Goal: Information Seeking & Learning: Learn about a topic

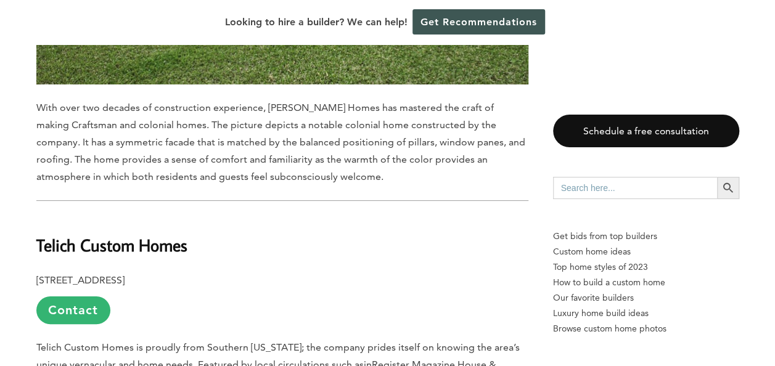
scroll to position [6896, 0]
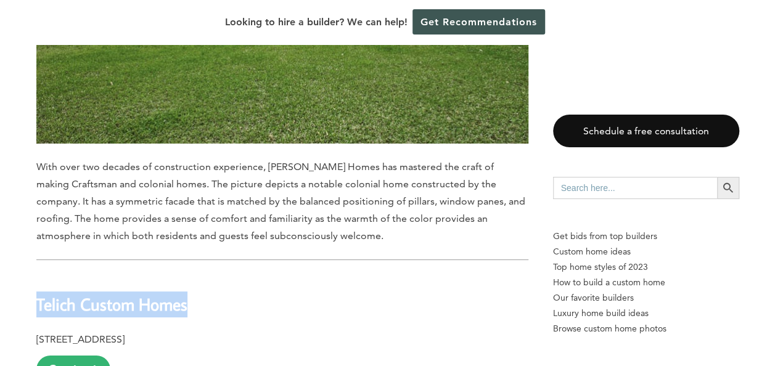
drag, startPoint x: 195, startPoint y: 136, endPoint x: 15, endPoint y: 145, distance: 180.8
drag, startPoint x: 15, startPoint y: 145, endPoint x: 76, endPoint y: 147, distance: 61.0
copy b "Telich Custom Homes"
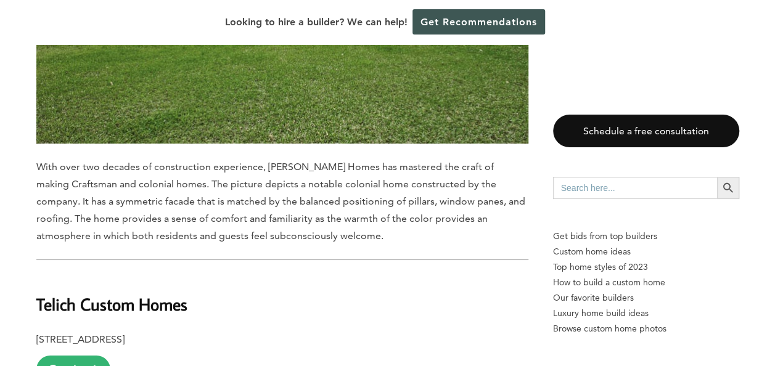
click at [445, 331] on p "7616 Willow Grove Blvd., Baton Rouge, LA 70810 Contact" at bounding box center [282, 357] width 492 height 52
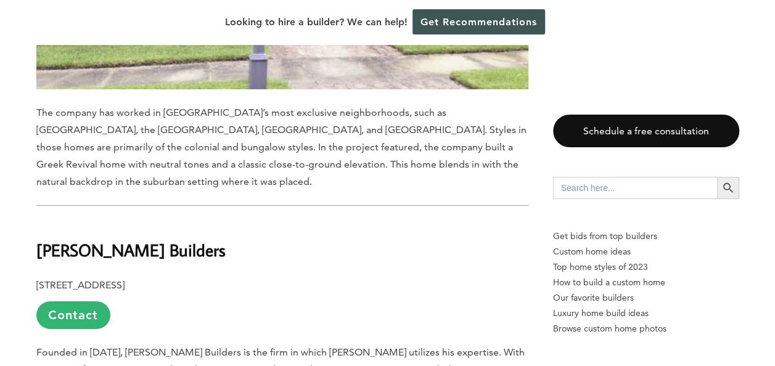
scroll to position [8930, 0]
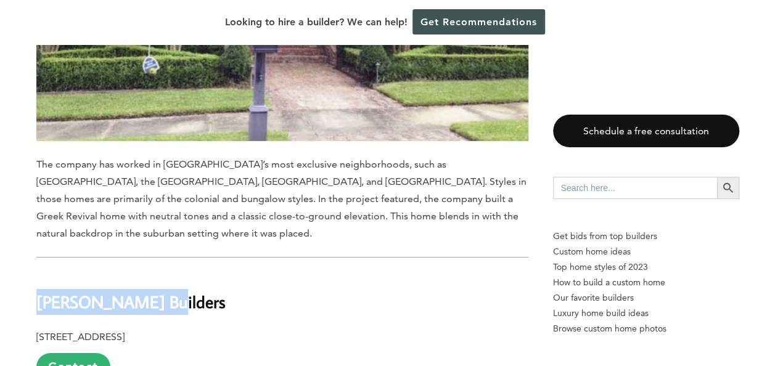
drag, startPoint x: 183, startPoint y: 112, endPoint x: 39, endPoint y: 112, distance: 143.6
click at [39, 272] on h2 "Gafford Builders" at bounding box center [282, 293] width 492 height 43
copy b "Gafford Builders"
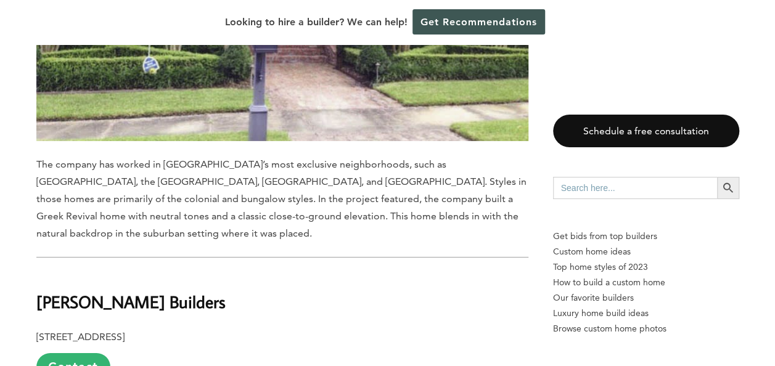
click at [306, 328] on p "13310 Wood Creek Dr., Baton Rouge, LA 70818 Contact" at bounding box center [282, 354] width 492 height 52
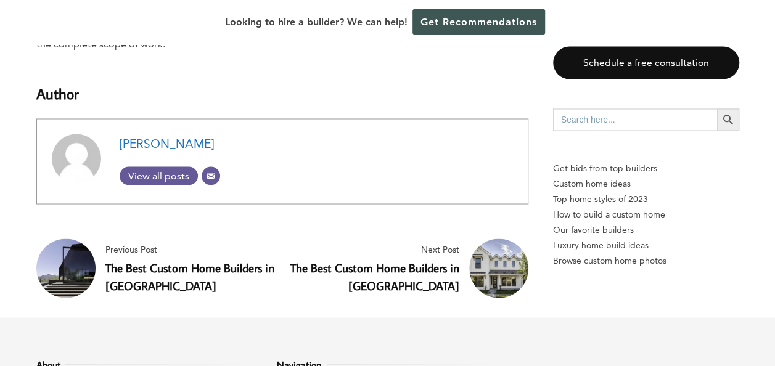
scroll to position [10285, 0]
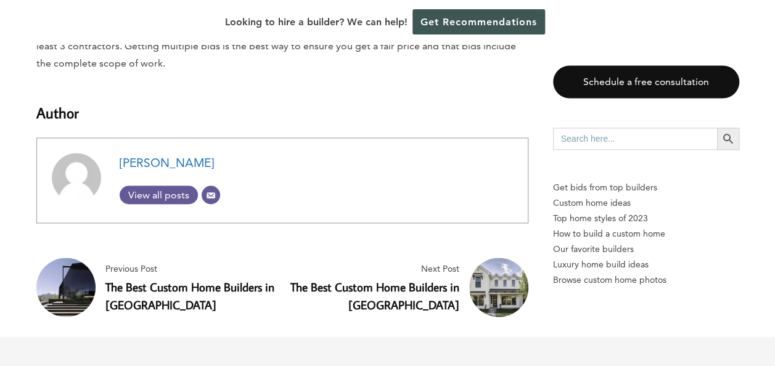
click at [206, 279] on link "The Best Custom Home Builders in [GEOGRAPHIC_DATA]" at bounding box center [189, 295] width 169 height 33
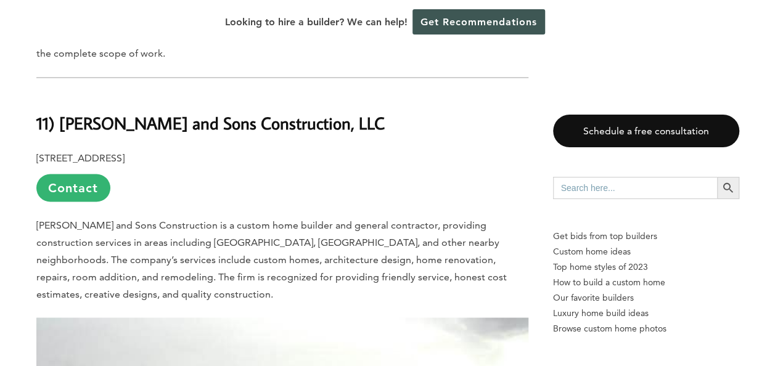
scroll to position [986, 0]
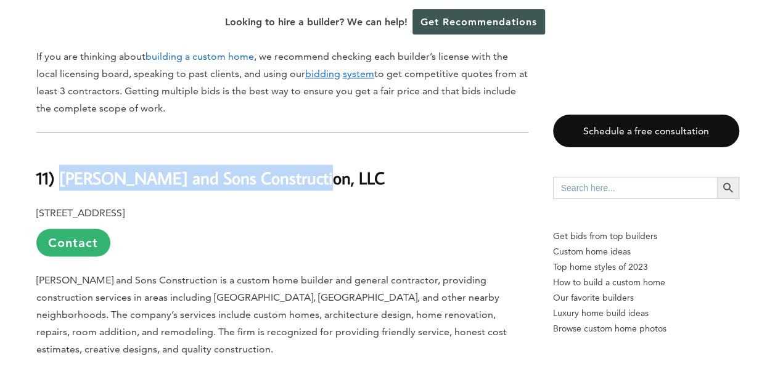
drag, startPoint x: 328, startPoint y: 162, endPoint x: 69, endPoint y: 169, distance: 258.9
click at [68, 168] on h2 "11) [PERSON_NAME] and Sons Construction, LLC" at bounding box center [282, 168] width 492 height 43
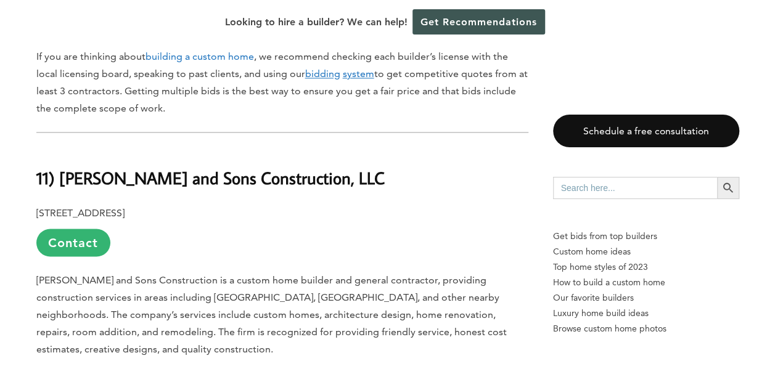
drag, startPoint x: 69, startPoint y: 169, endPoint x: 78, endPoint y: 175, distance: 10.6
drag, startPoint x: 78, startPoint y: 175, endPoint x: 126, endPoint y: 150, distance: 54.3
click at [68, 147] on h2 "11) [PERSON_NAME] and Sons Construction, LLC" at bounding box center [282, 168] width 492 height 43
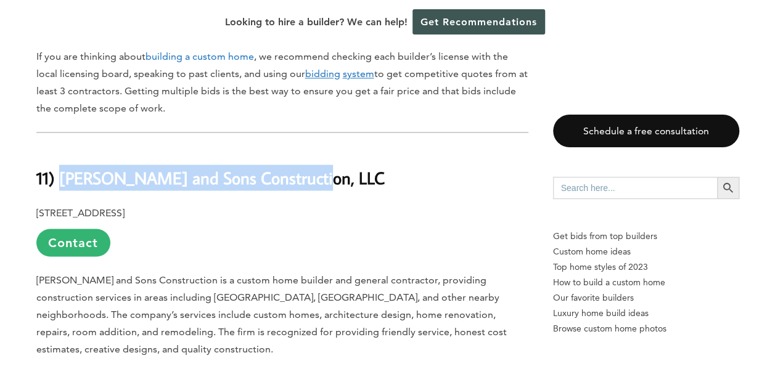
drag, startPoint x: 251, startPoint y: 169, endPoint x: 62, endPoint y: 164, distance: 189.3
click at [62, 164] on h2 "11) [PERSON_NAME] and Sons Construction, LLC" at bounding box center [282, 168] width 492 height 43
copy b "[PERSON_NAME] and Sons Construction, LLC"
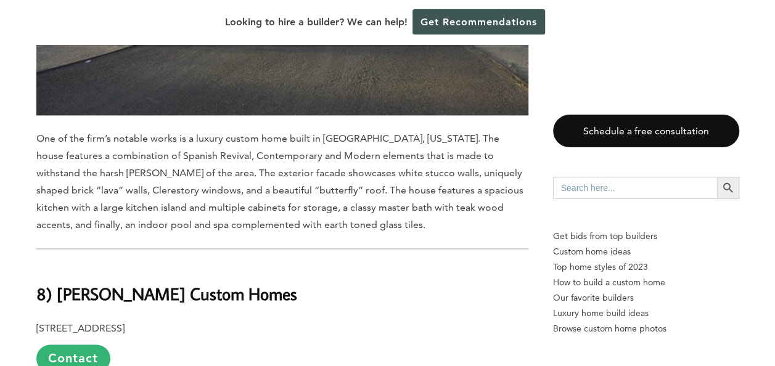
scroll to position [3020, 0]
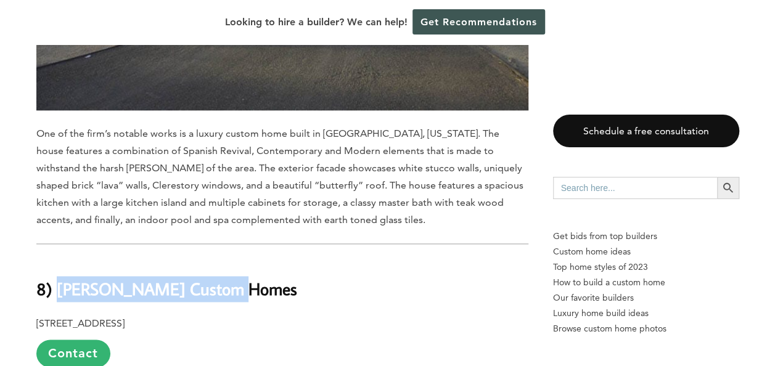
drag, startPoint x: 293, startPoint y: 223, endPoint x: 59, endPoint y: 218, distance: 234.2
click at [59, 259] on h2 "8) [PERSON_NAME] Custom Homes" at bounding box center [282, 280] width 492 height 43
copy b "[PERSON_NAME] Custom Homes"
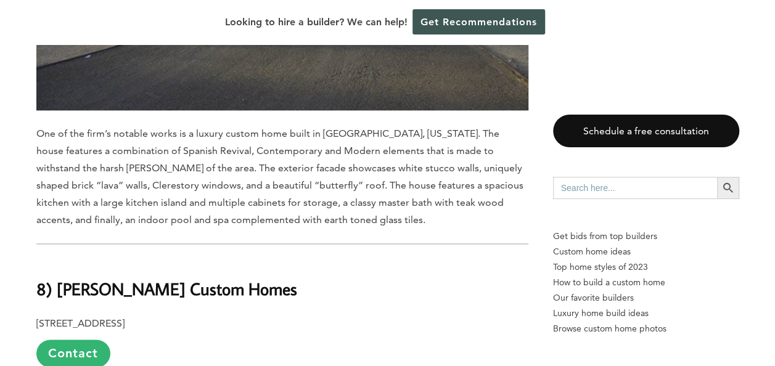
click at [368, 315] on p "[STREET_ADDRESS] Contact" at bounding box center [282, 341] width 492 height 52
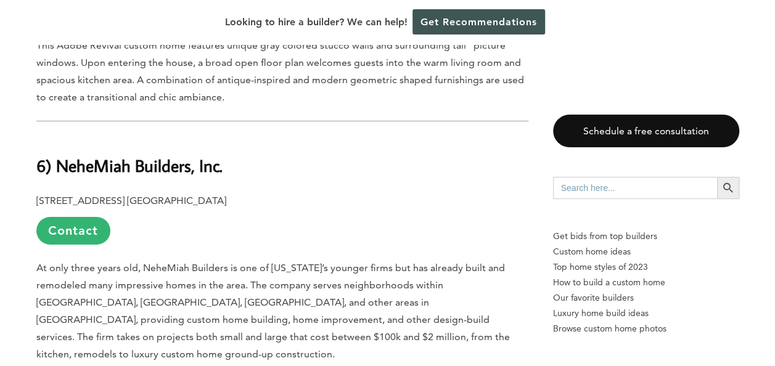
scroll to position [4499, 0]
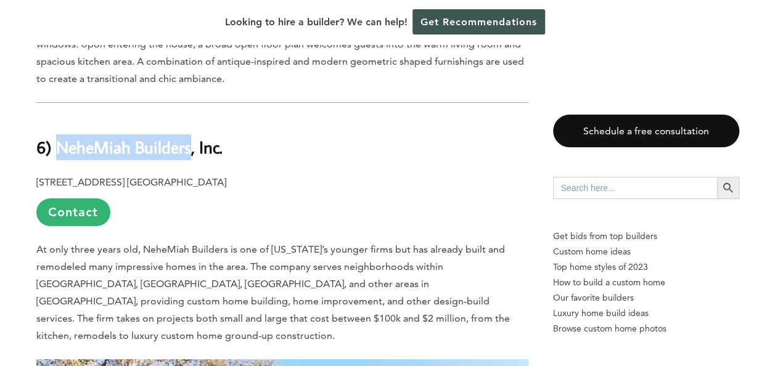
drag, startPoint x: 190, startPoint y: 76, endPoint x: 62, endPoint y: 80, distance: 128.9
click at [62, 136] on b "6) NeheMiah Builders, Inc." at bounding box center [129, 147] width 186 height 22
copy b "NeheMiah Builders"
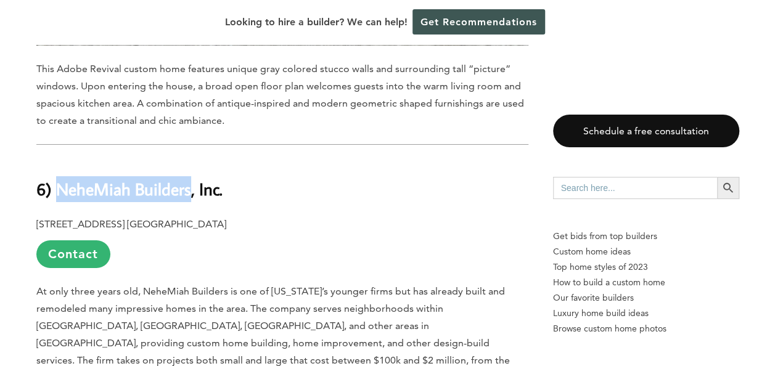
scroll to position [4437, 0]
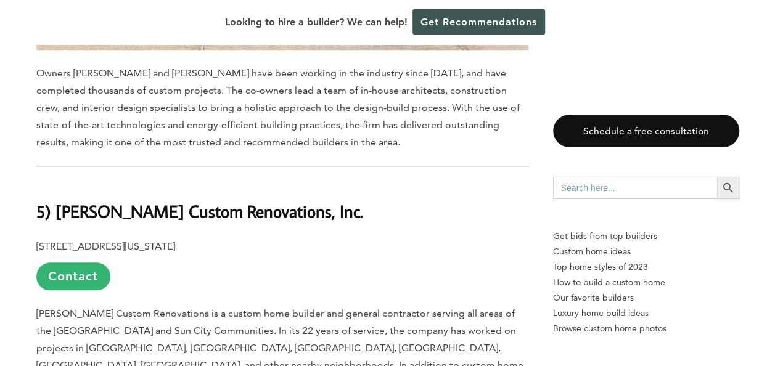
click at [343, 238] on p "[STREET_ADDRESS][US_STATE] Contact" at bounding box center [282, 264] width 492 height 52
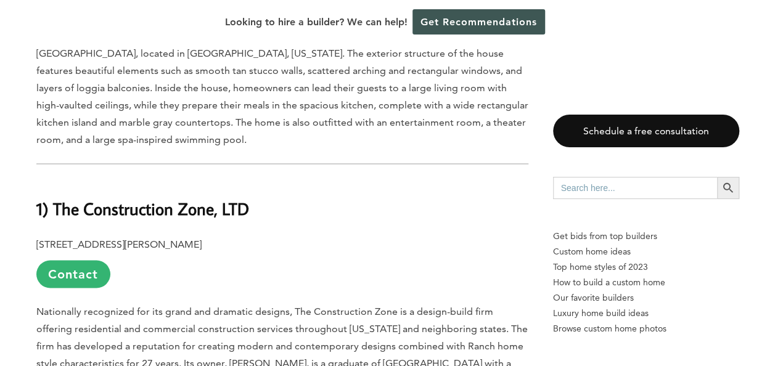
scroll to position [7826, 0]
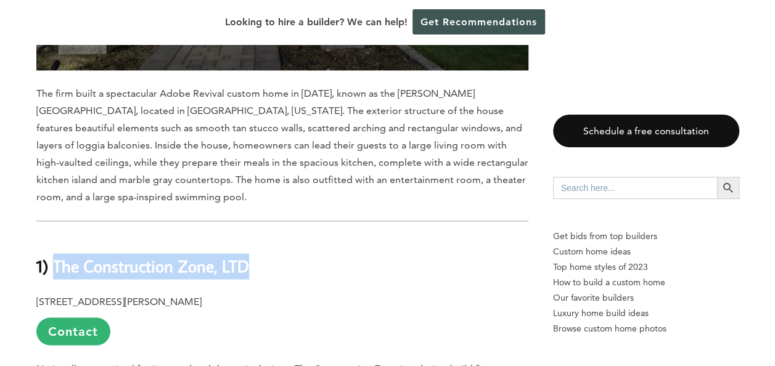
drag, startPoint x: 238, startPoint y: 92, endPoint x: 58, endPoint y: 92, distance: 180.6
click at [55, 236] on h2 "1) The Construction Zone, LTD" at bounding box center [282, 257] width 492 height 43
copy b "The Construction Zone, LTD"
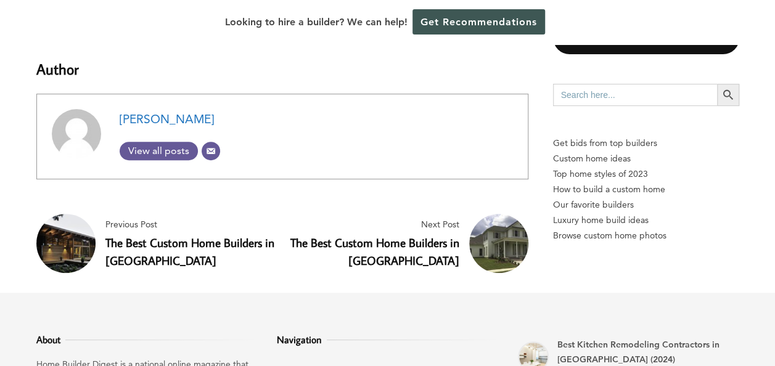
scroll to position [9490, 0]
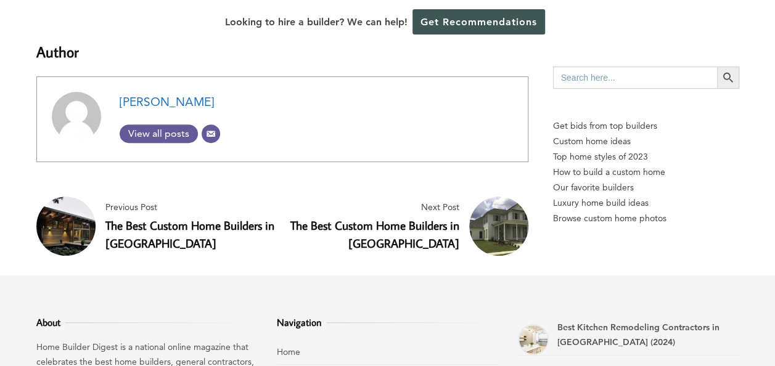
click at [146, 218] on link "The Best Custom Home Builders in [GEOGRAPHIC_DATA]" at bounding box center [189, 234] width 169 height 33
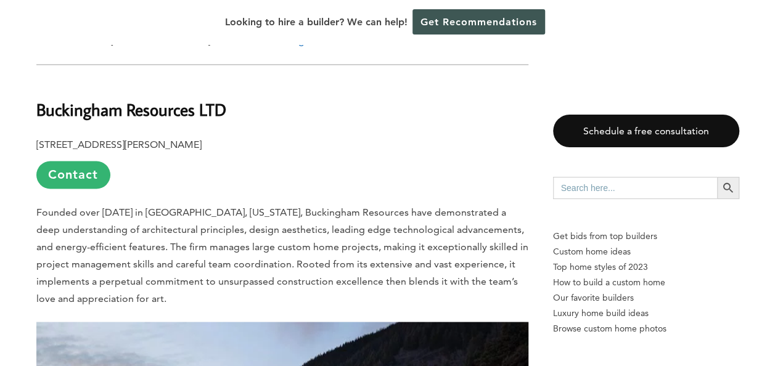
scroll to position [924, 0]
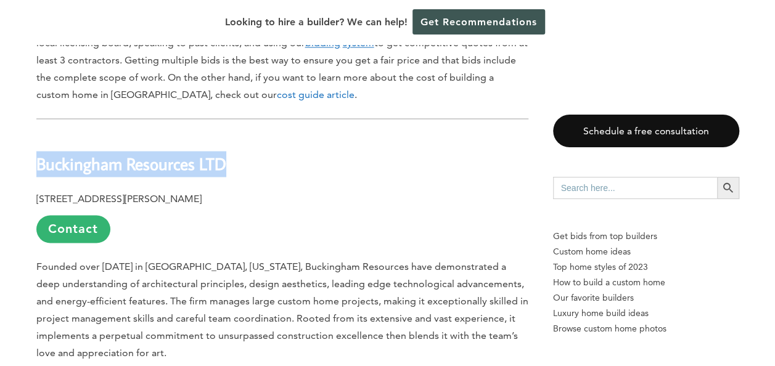
drag, startPoint x: 233, startPoint y: 156, endPoint x: 37, endPoint y: 150, distance: 196.1
click at [37, 150] on h2 "Buckingham Resources LTD" at bounding box center [282, 155] width 492 height 43
drag, startPoint x: 37, startPoint y: 150, endPoint x: 46, endPoint y: 155, distance: 10.3
click at [263, 166] on h2 "Buckingham Resources LTD" at bounding box center [282, 155] width 492 height 43
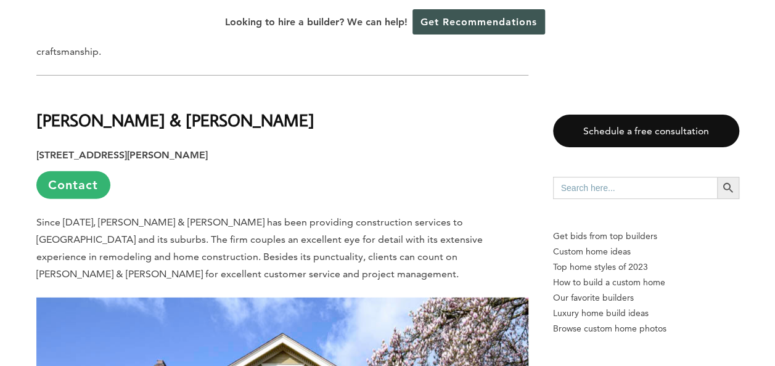
scroll to position [1479, 0]
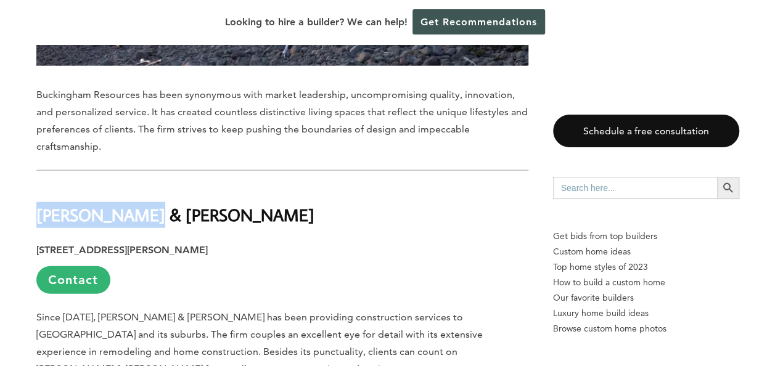
drag, startPoint x: 94, startPoint y: 208, endPoint x: 39, endPoint y: 206, distance: 54.9
click at [39, 206] on h2 "Olson & Jones" at bounding box center [282, 206] width 492 height 43
drag, startPoint x: 39, startPoint y: 206, endPoint x: 47, endPoint y: 211, distance: 8.6
copy b "Olson & Jones"
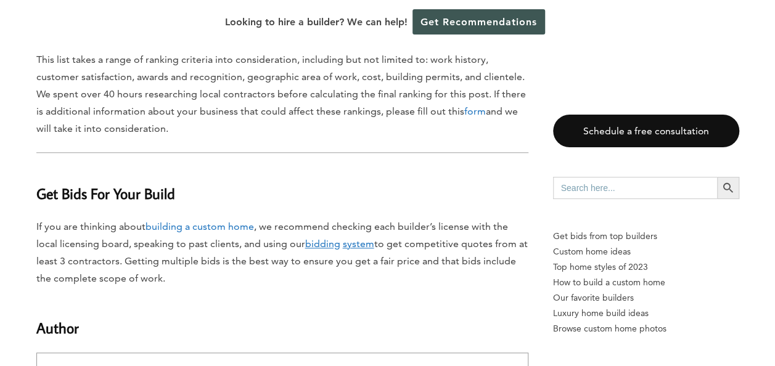
scroll to position [12263, 0]
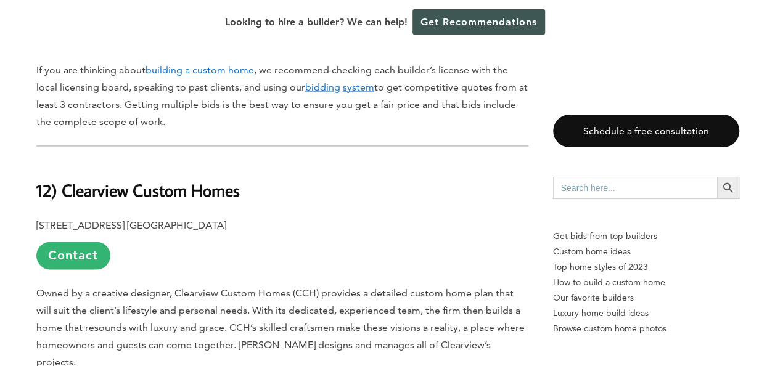
scroll to position [863, 0]
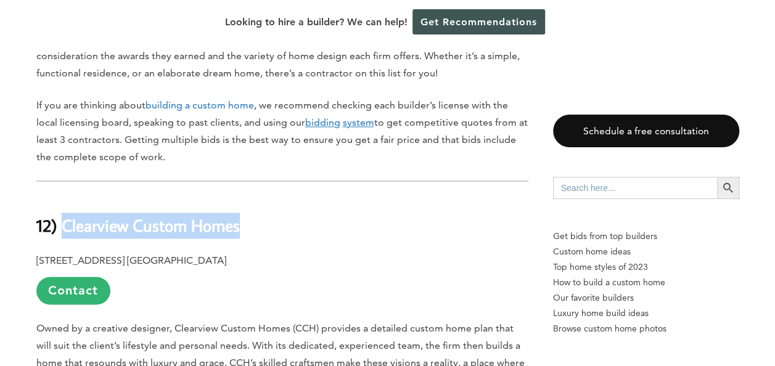
drag, startPoint x: 227, startPoint y: 197, endPoint x: 66, endPoint y: 198, distance: 160.8
click at [66, 198] on h2 "12) Clearview Custom Homes" at bounding box center [282, 217] width 492 height 43
copy b "Clearview Custom Homes"
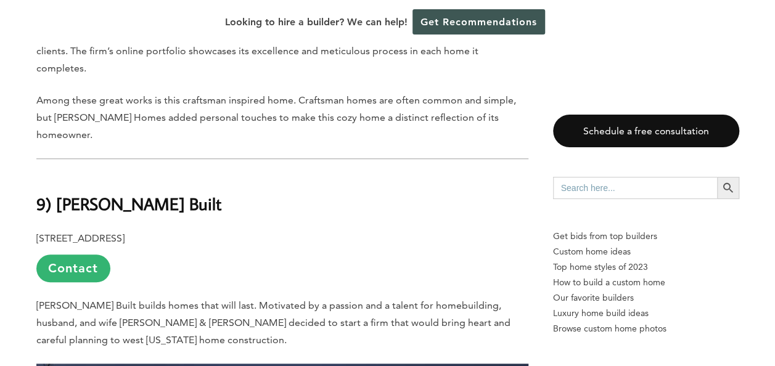
scroll to position [2731, 0]
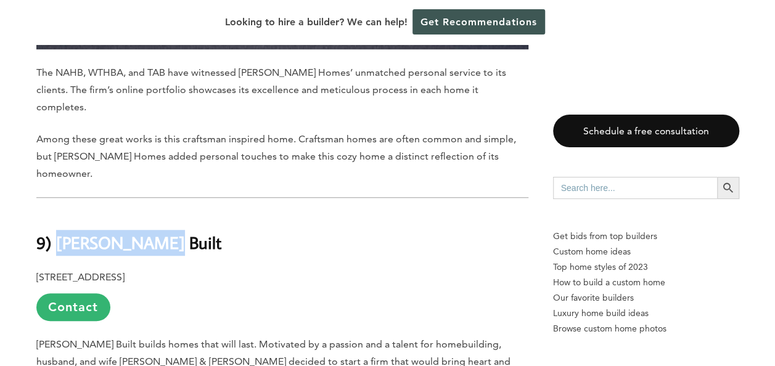
drag, startPoint x: 195, startPoint y: 142, endPoint x: 58, endPoint y: 144, distance: 136.8
click at [58, 213] on h2 "9) Toogood Built" at bounding box center [282, 234] width 492 height 43
copy b "Toogood Built"
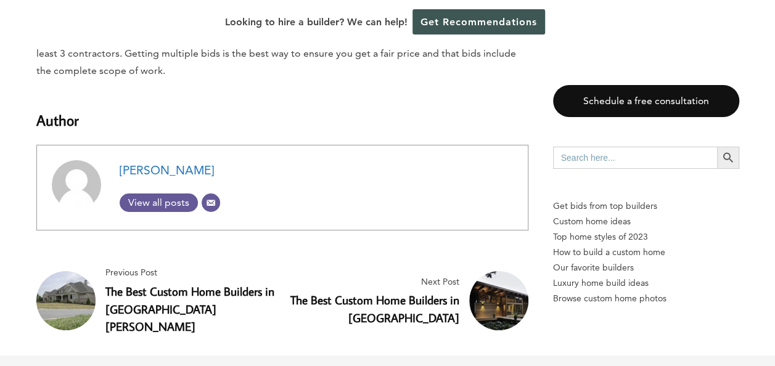
scroll to position [9140, 0]
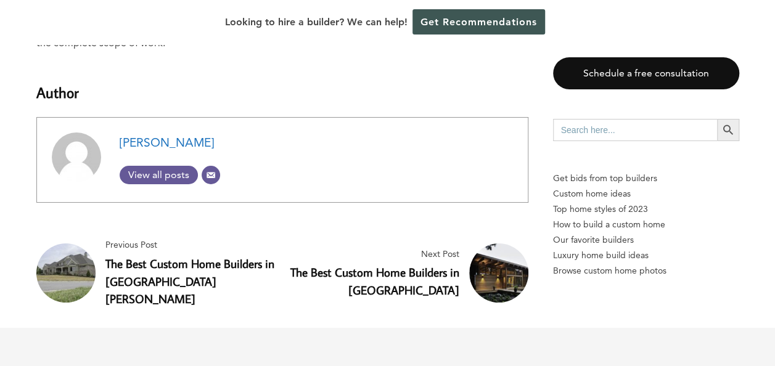
click at [155, 255] on h4 "The Best Custom Home Builders in Fort Wayne" at bounding box center [191, 281] width 172 height 53
click at [152, 256] on link "The Best Custom Home Builders in Fort Wayne" at bounding box center [189, 281] width 169 height 51
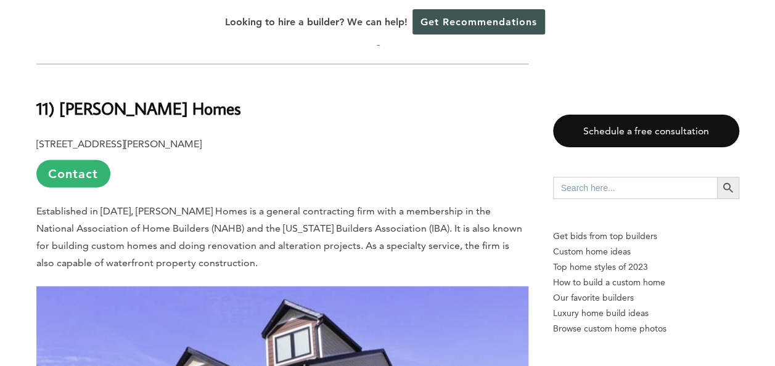
scroll to position [986, 0]
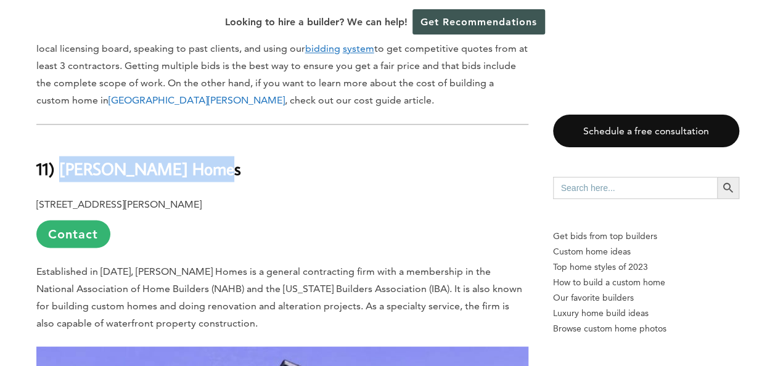
drag, startPoint x: 208, startPoint y: 100, endPoint x: 63, endPoint y: 101, distance: 145.4
click at [63, 139] on h2 "11) [PERSON_NAME] Homes" at bounding box center [282, 160] width 492 height 43
copy strong "[PERSON_NAME] Homes"
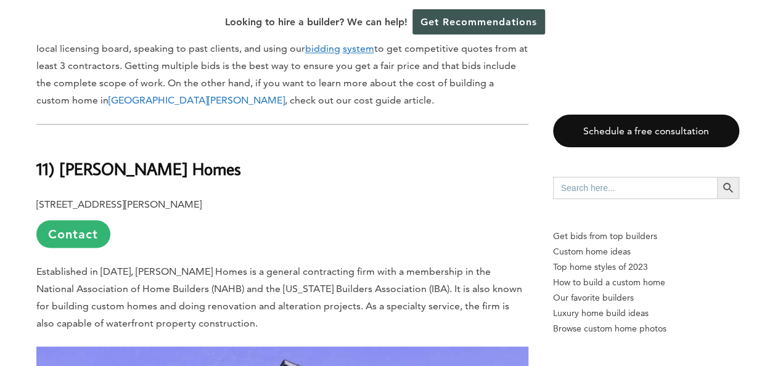
click at [306, 195] on p "[STREET_ADDRESS][PERSON_NAME] Contact" at bounding box center [282, 221] width 492 height 52
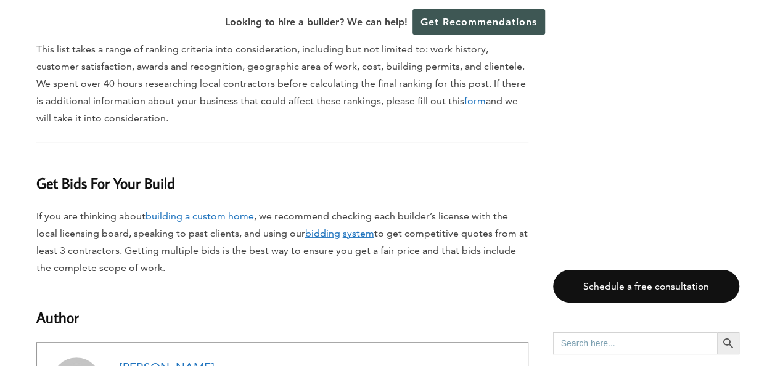
scroll to position [9429, 0]
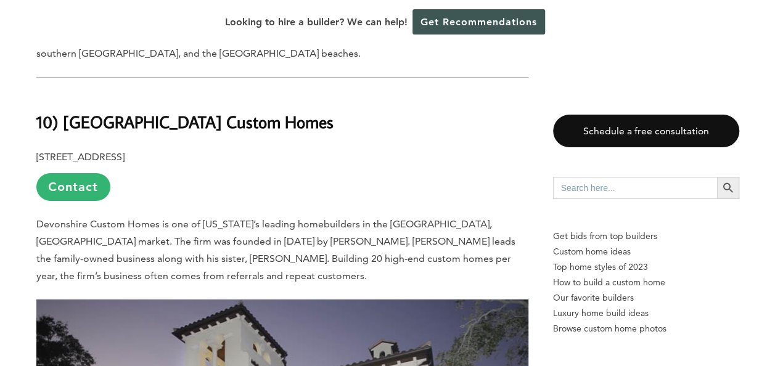
scroll to position [4252, 0]
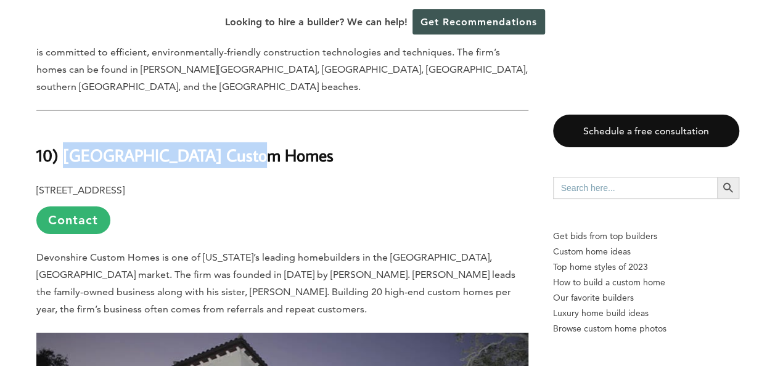
drag, startPoint x: 269, startPoint y: 89, endPoint x: 63, endPoint y: 94, distance: 205.9
click at [63, 126] on h2 "10) Devonshire Custom Homes" at bounding box center [282, 147] width 492 height 43
copy b "Devonshire Custom Homes"
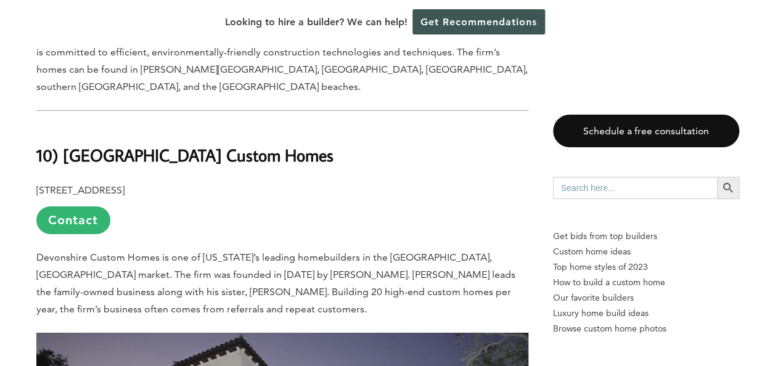
click at [407, 182] on p "3412 W Bay to Bay Blvd., Tampa, FL 33629 Contact" at bounding box center [282, 208] width 492 height 52
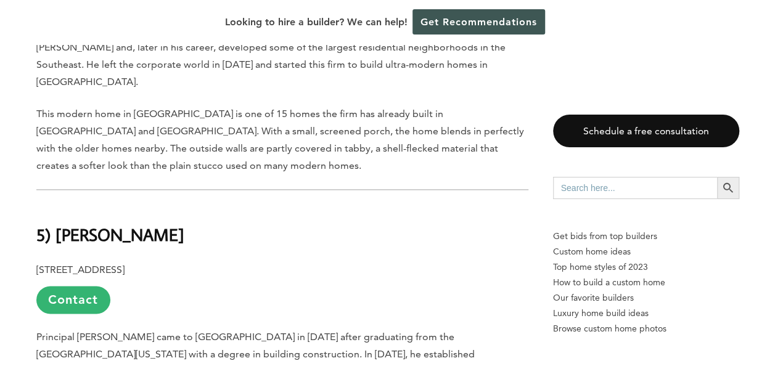
scroll to position [7703, 0]
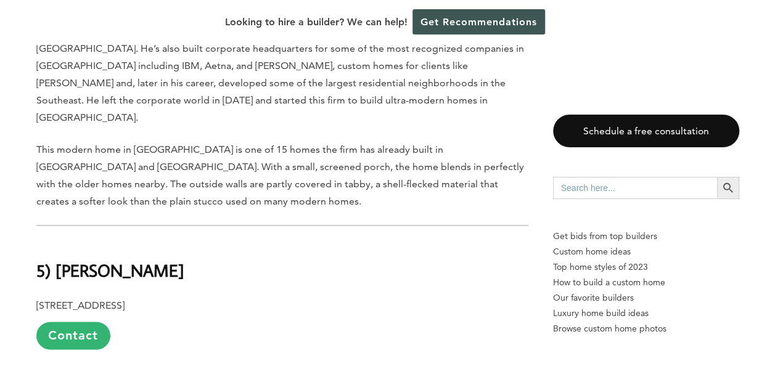
drag, startPoint x: 212, startPoint y: 121, endPoint x: 55, endPoint y: 134, distance: 157.7
click at [55, 240] on h2 "5) Jeffery M. Wolf" at bounding box center [282, 261] width 492 height 43
drag, startPoint x: 55, startPoint y: 134, endPoint x: 63, endPoint y: 139, distance: 9.9
copy b "Jeffery M. Wolf"
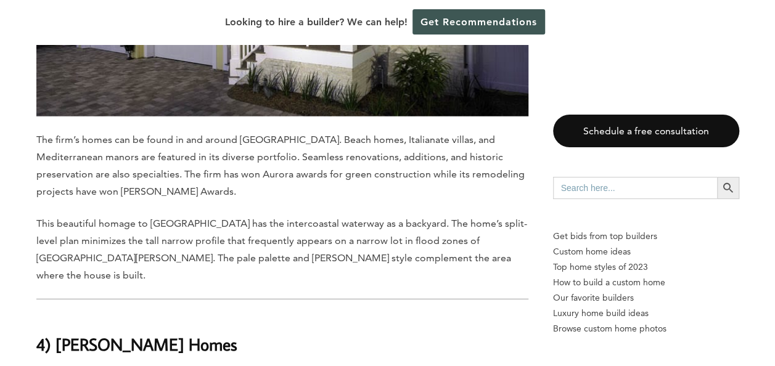
click at [323, 314] on h2 "4) Campagna Homes" at bounding box center [282, 335] width 492 height 43
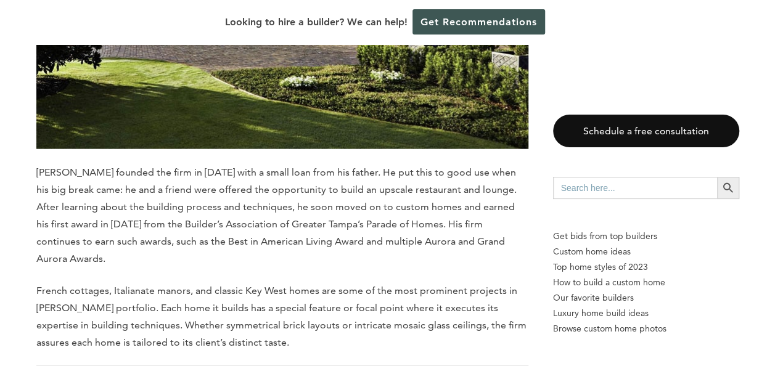
scroll to position [10661, 0]
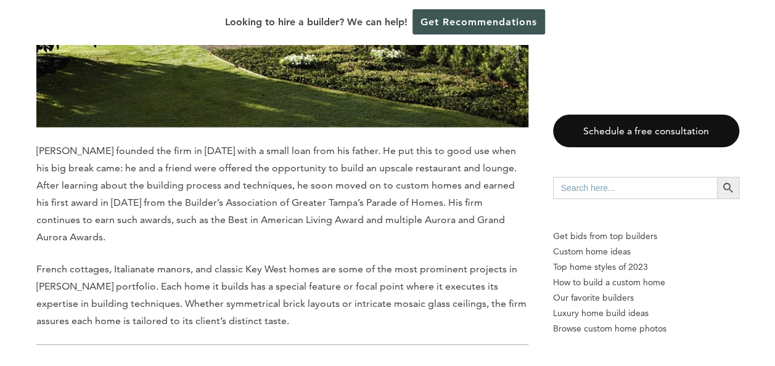
drag, startPoint x: 213, startPoint y: 187, endPoint x: 54, endPoint y: 190, distance: 159.0
drag, startPoint x: 54, startPoint y: 190, endPoint x: 62, endPoint y: 189, distance: 7.6
copy b "Halflants + Pichette"
